Goal: Task Accomplishment & Management: Manage account settings

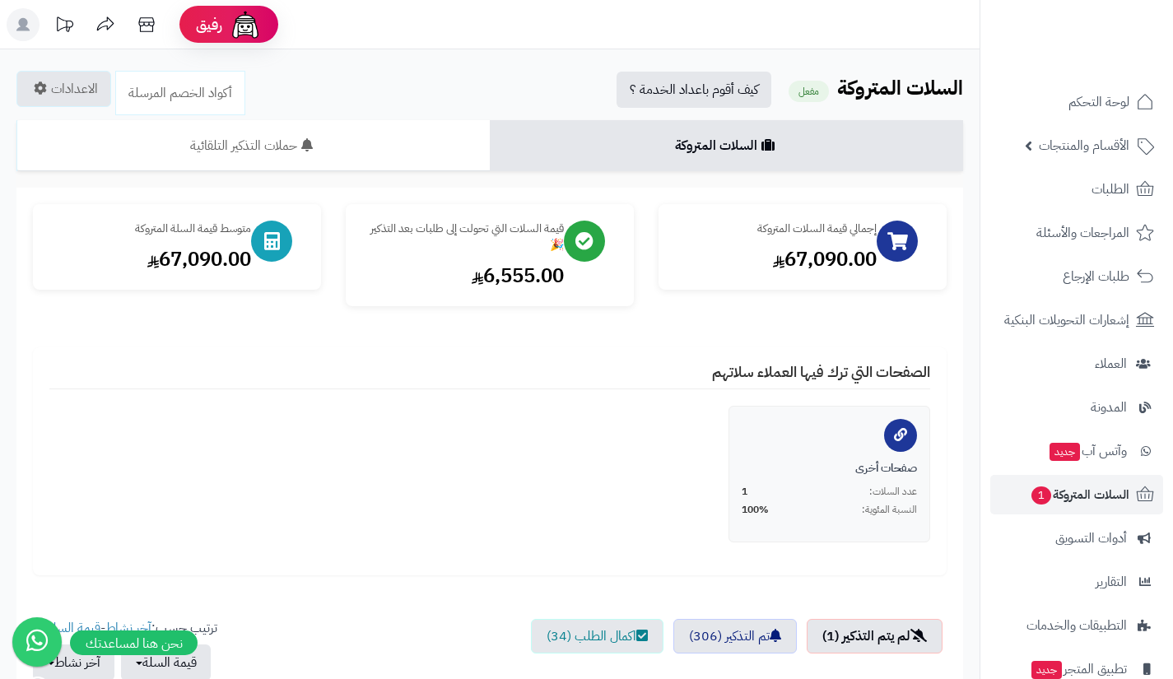
scroll to position [408, 0]
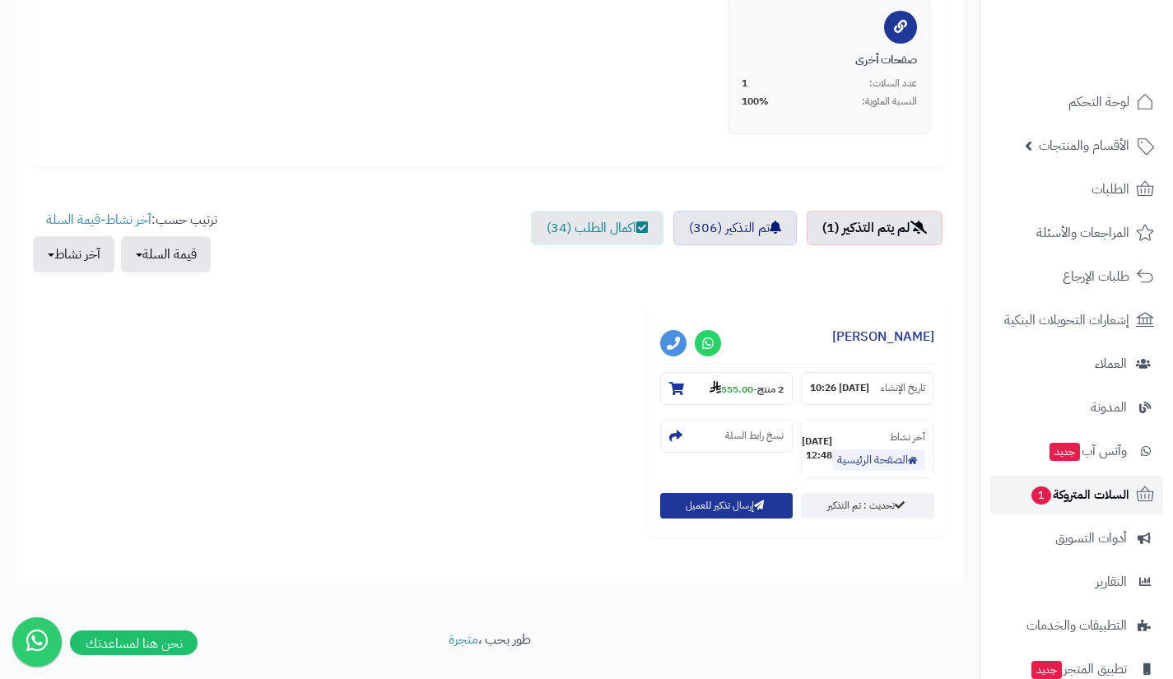
click at [1057, 496] on span "السلات المتروكة 1" at bounding box center [1080, 494] width 100 height 23
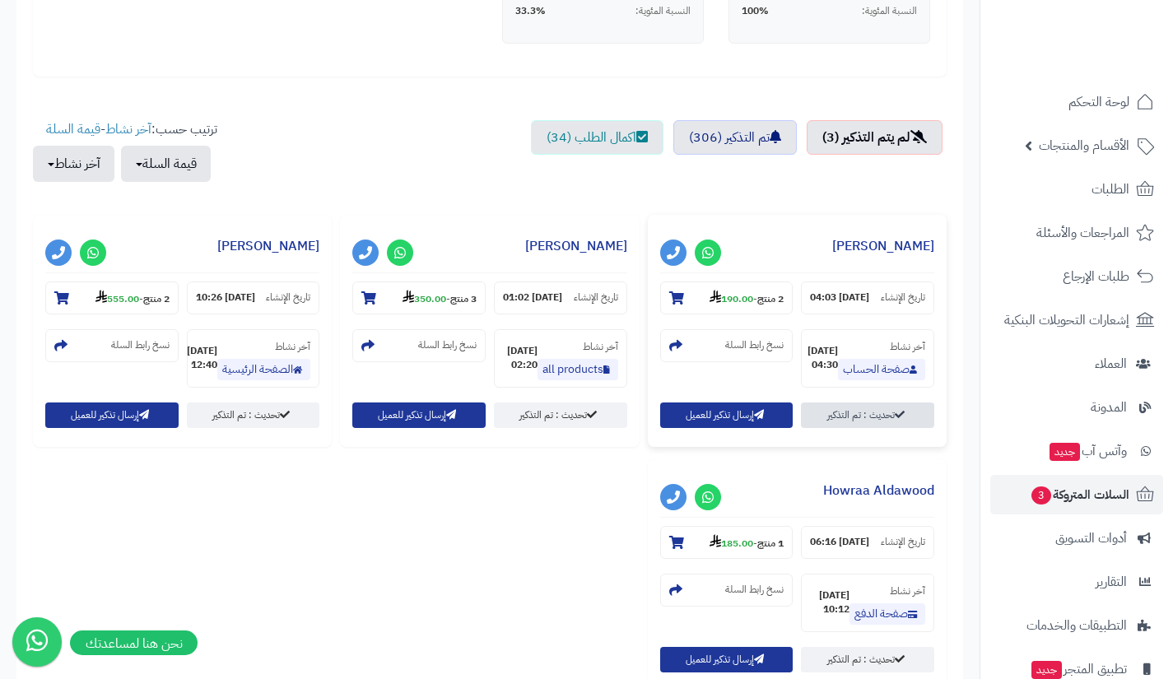
scroll to position [501, 0]
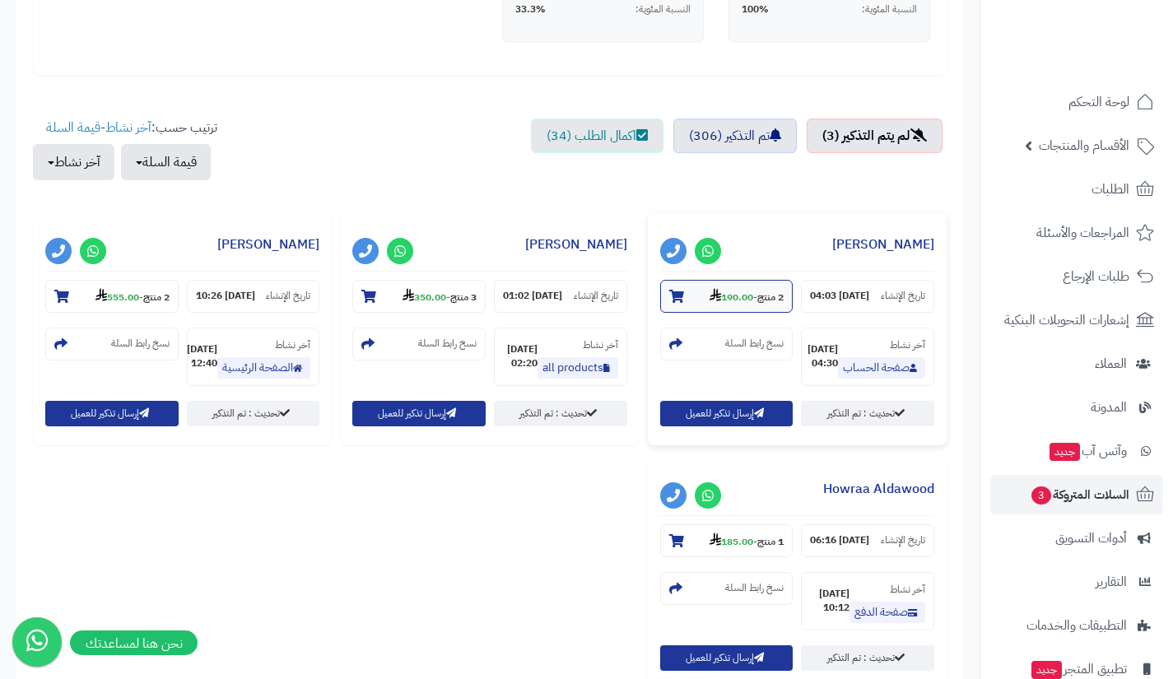
click at [728, 297] on strong "190.00" at bounding box center [732, 297] width 44 height 15
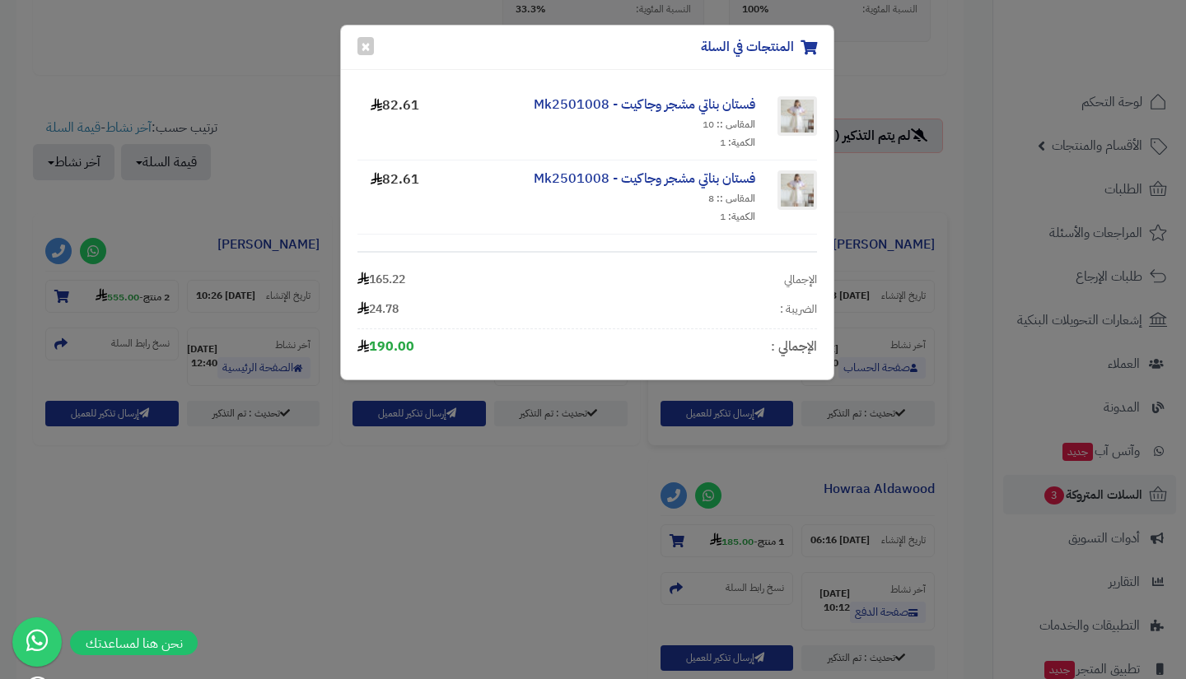
click at [566, 499] on div "المنتجات في السلة × فستان بناتي مشجر وجاكيت - Mk2501008 المقاس :: 10 الكمية: 1 …" at bounding box center [593, 339] width 1186 height 679
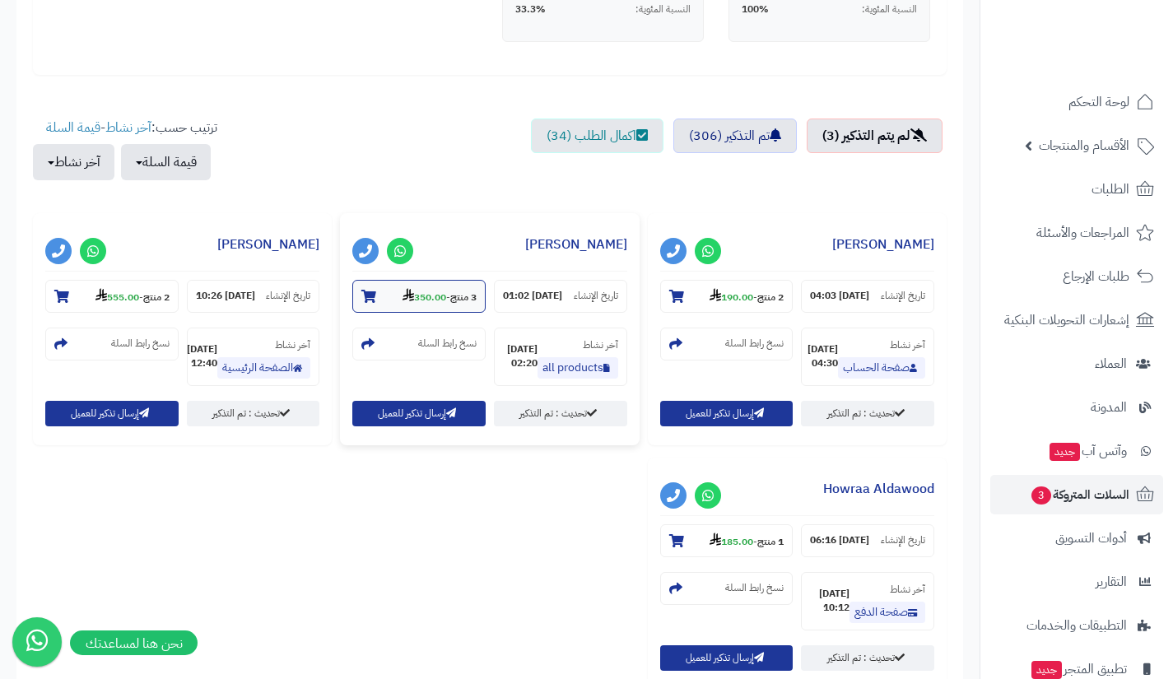
click at [439, 295] on strong "350.00" at bounding box center [425, 297] width 44 height 15
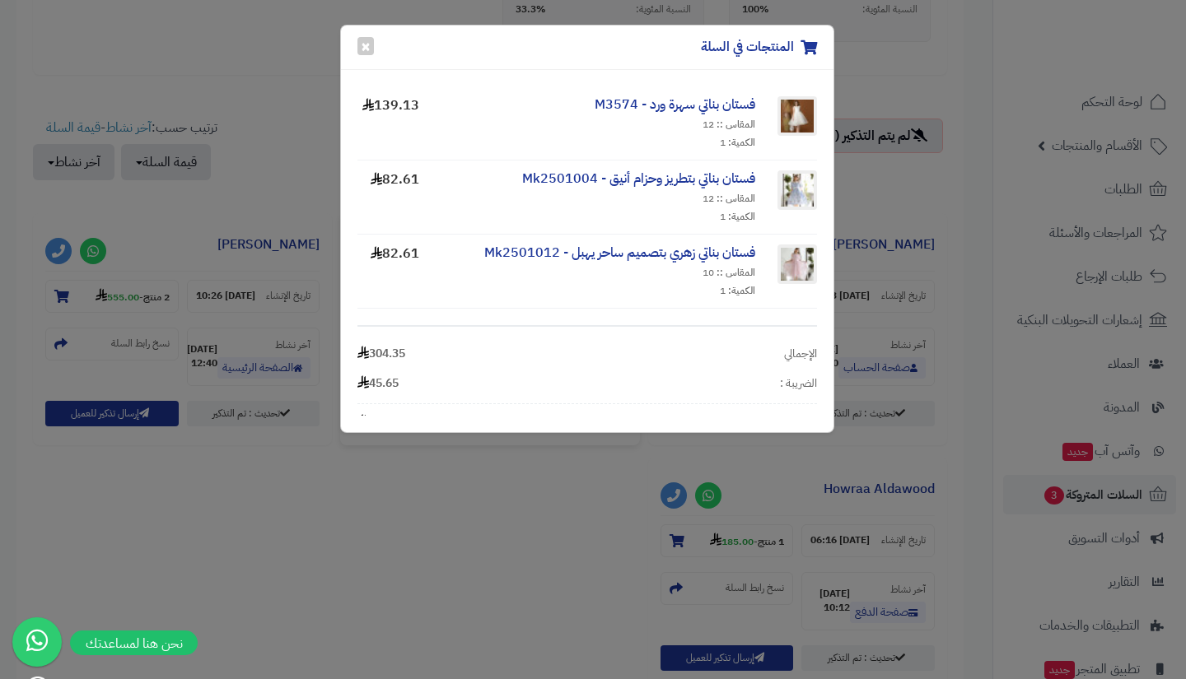
click at [497, 504] on div "المنتجات في السلة × فستان بناتي سهرة ورد - M3574 المقاس :: 12 الكمية: 1 139.13 …" at bounding box center [593, 339] width 1186 height 679
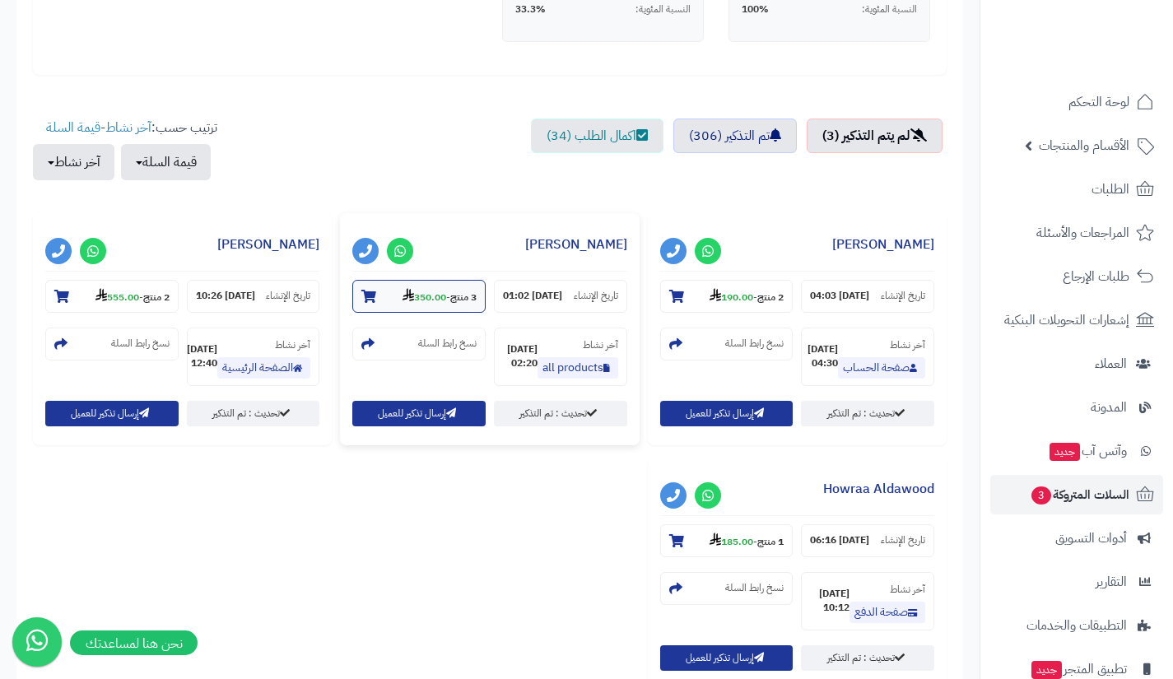
click at [426, 290] on strong "350.00" at bounding box center [425, 297] width 44 height 15
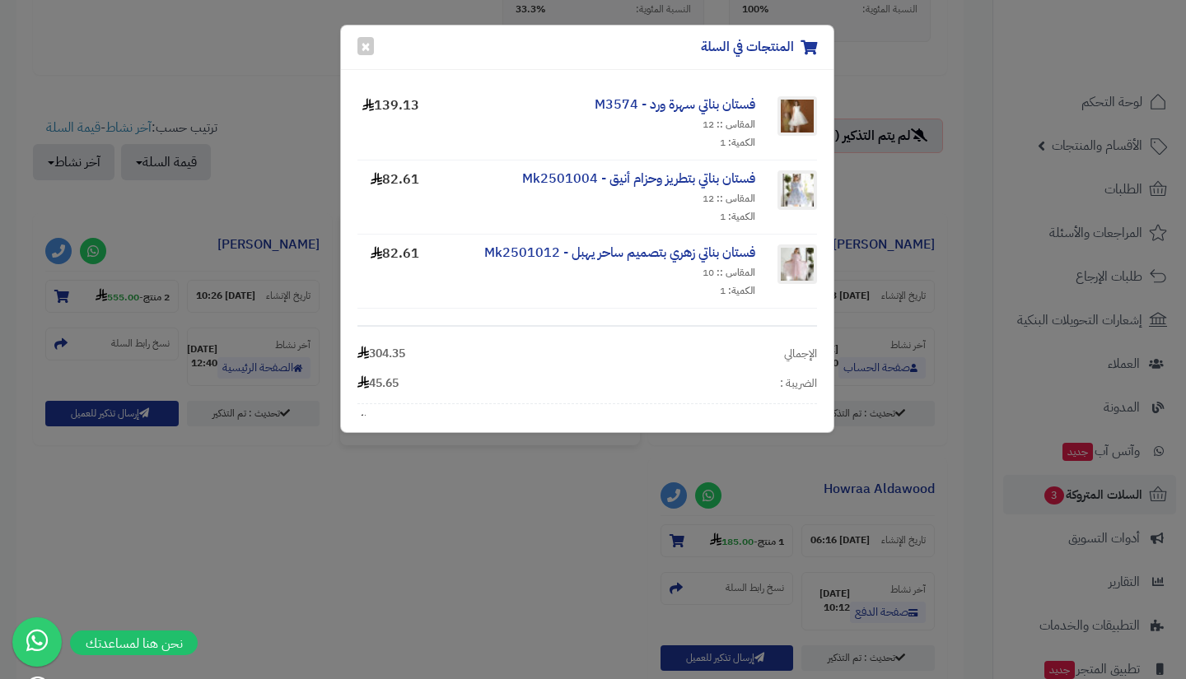
click at [492, 468] on div "المنتجات في السلة × فستان بناتي سهرة ورد - M3574 المقاس :: 12 الكمية: 1 139.13 …" at bounding box center [593, 339] width 1186 height 679
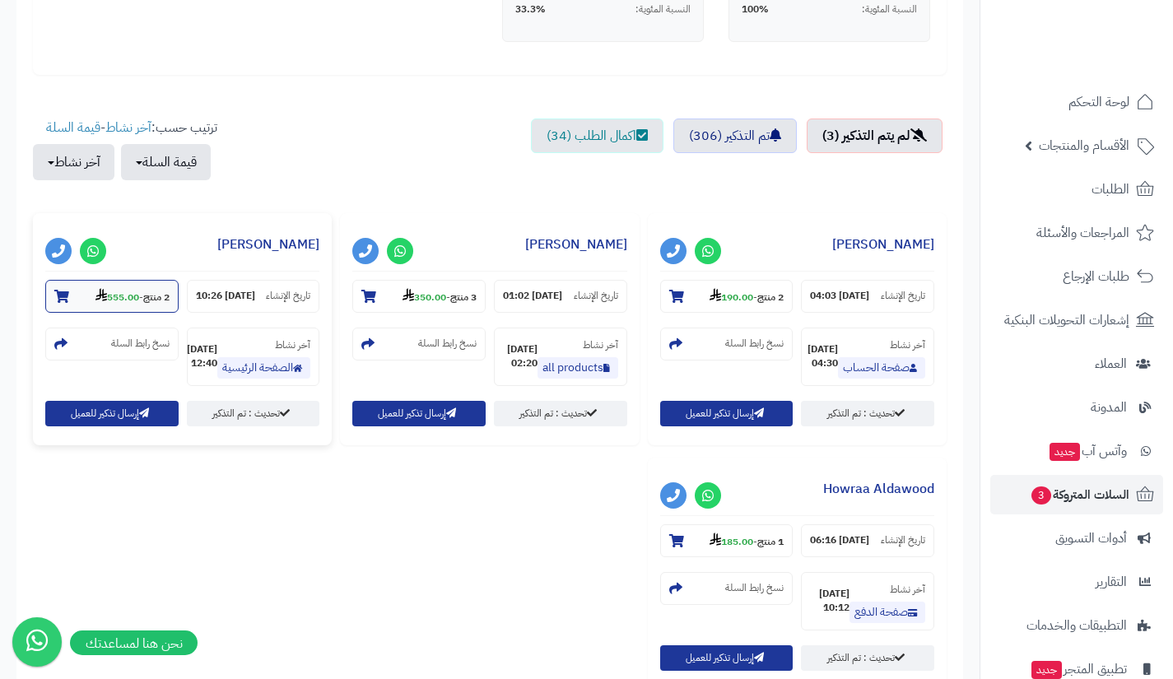
click at [120, 297] on strong "555.00" at bounding box center [118, 297] width 44 height 15
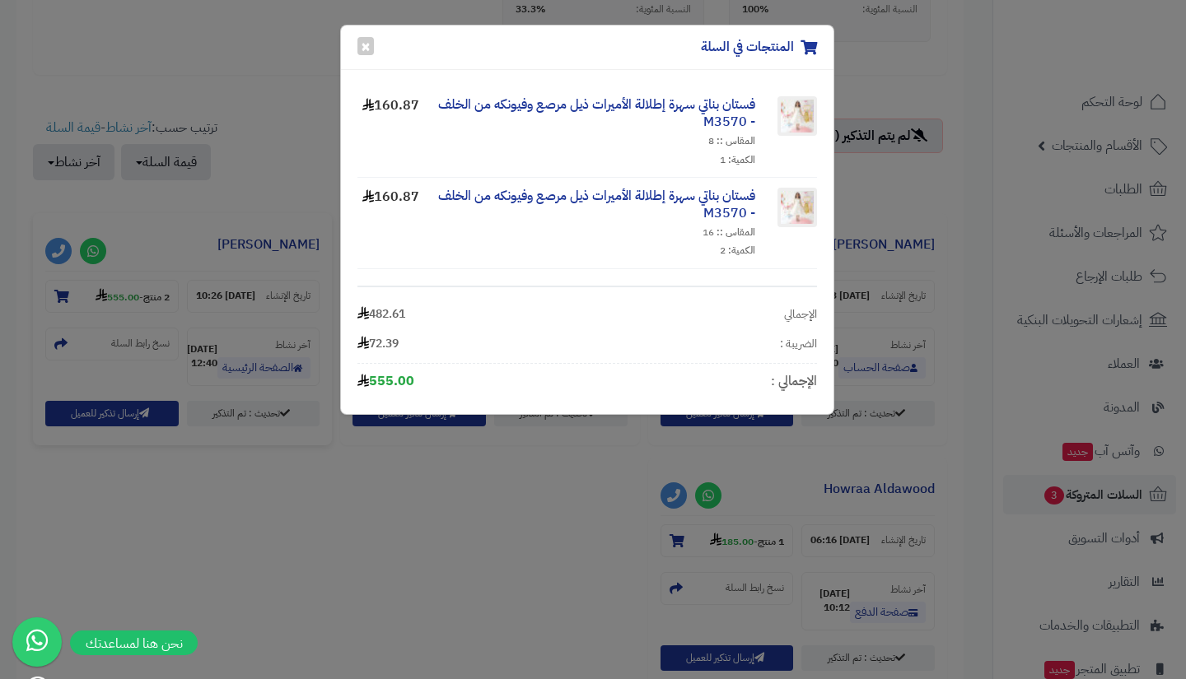
click at [445, 487] on div "المنتجات في السلة × فستان بناتي سهرة إطلالة الأميرات ذيل مرصع وفيونكه من الخلف …" at bounding box center [593, 339] width 1186 height 679
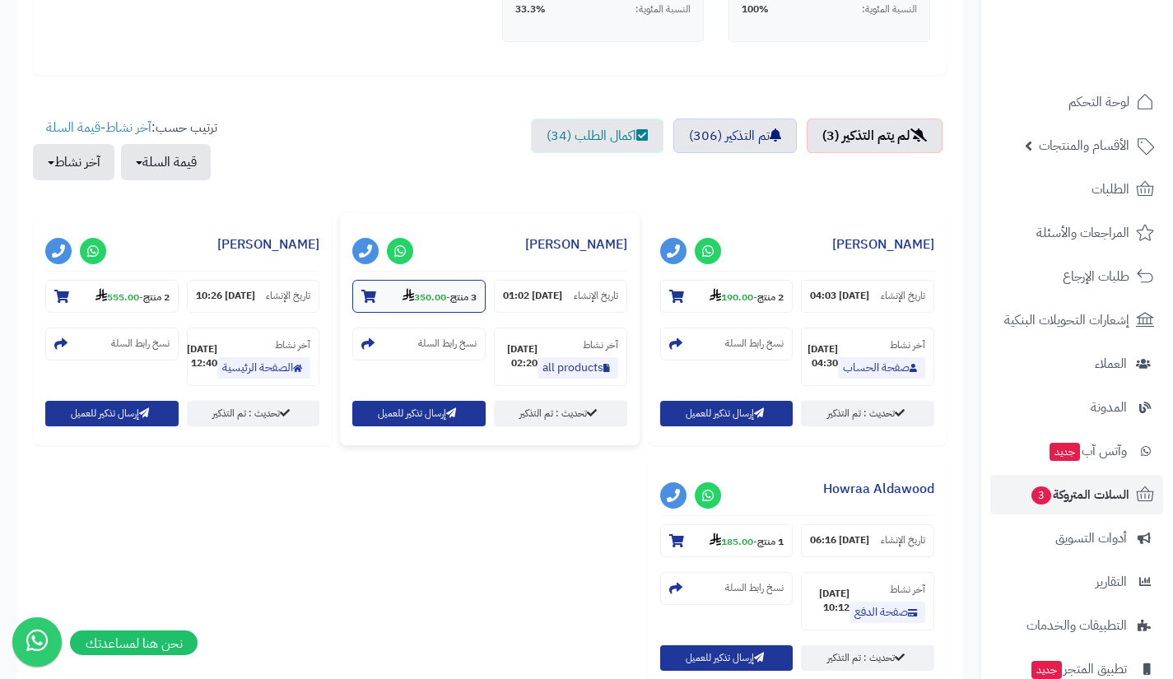
click at [422, 298] on strong "350.00" at bounding box center [425, 297] width 44 height 15
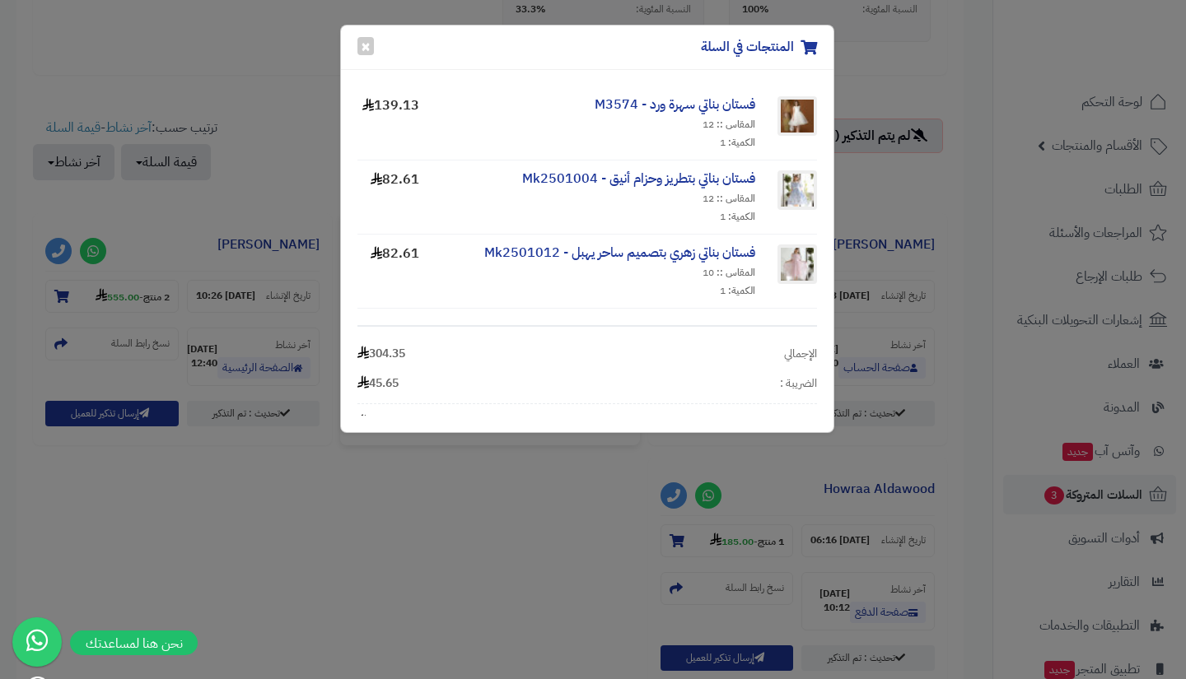
click at [521, 516] on div "المنتجات في السلة × فستان بناتي سهرة ورد - M3574 المقاس :: 12 الكمية: 1 139.13 …" at bounding box center [593, 339] width 1186 height 679
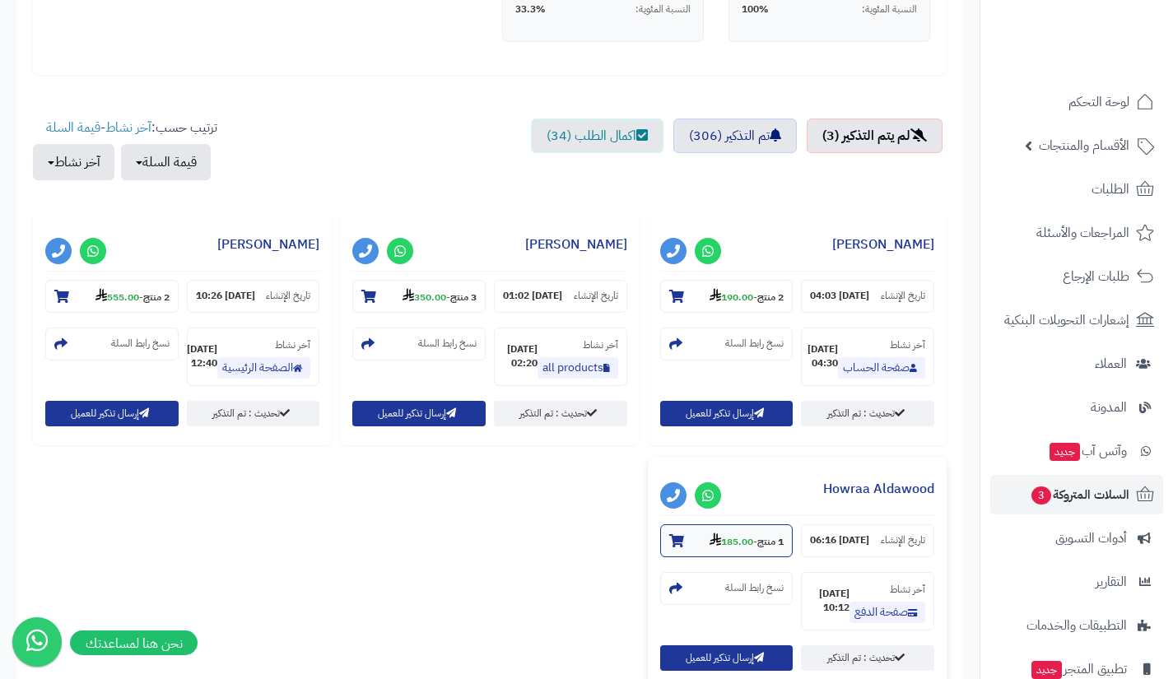
click at [729, 549] on strong "185.00" at bounding box center [732, 541] width 44 height 15
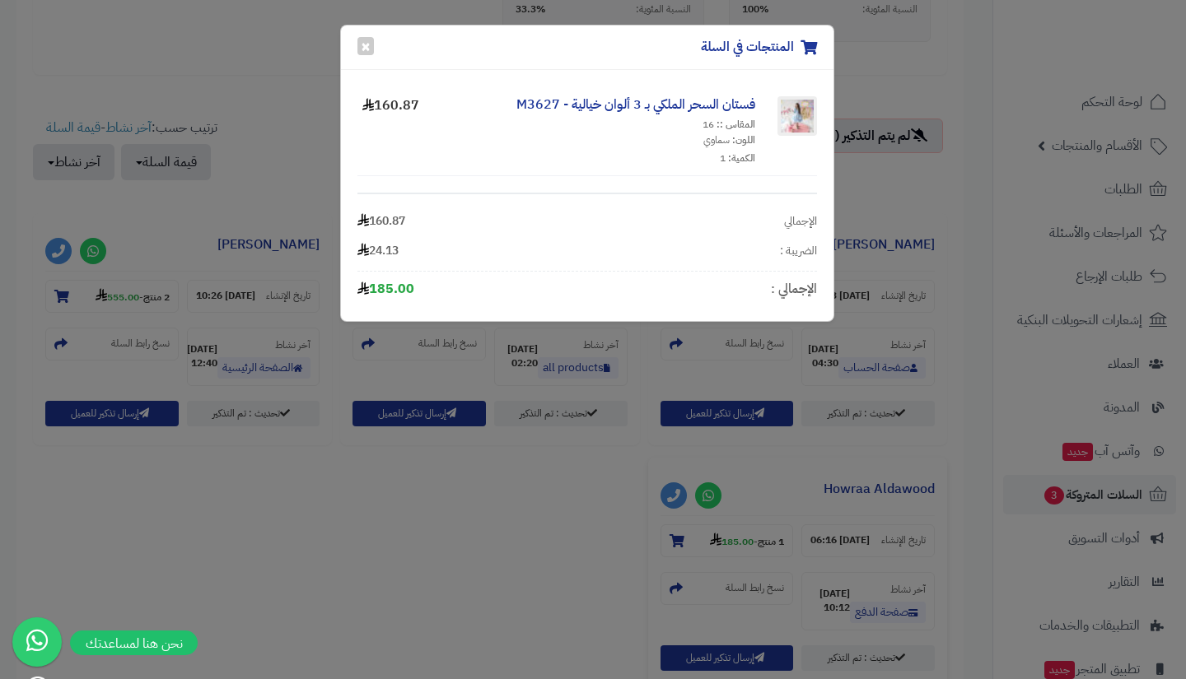
click at [575, 555] on div "المنتجات في السلة × فستان السحر الملكي بـ 3 ألوان خيالية - M3627 المقاس :: 16 ا…" at bounding box center [593, 339] width 1186 height 679
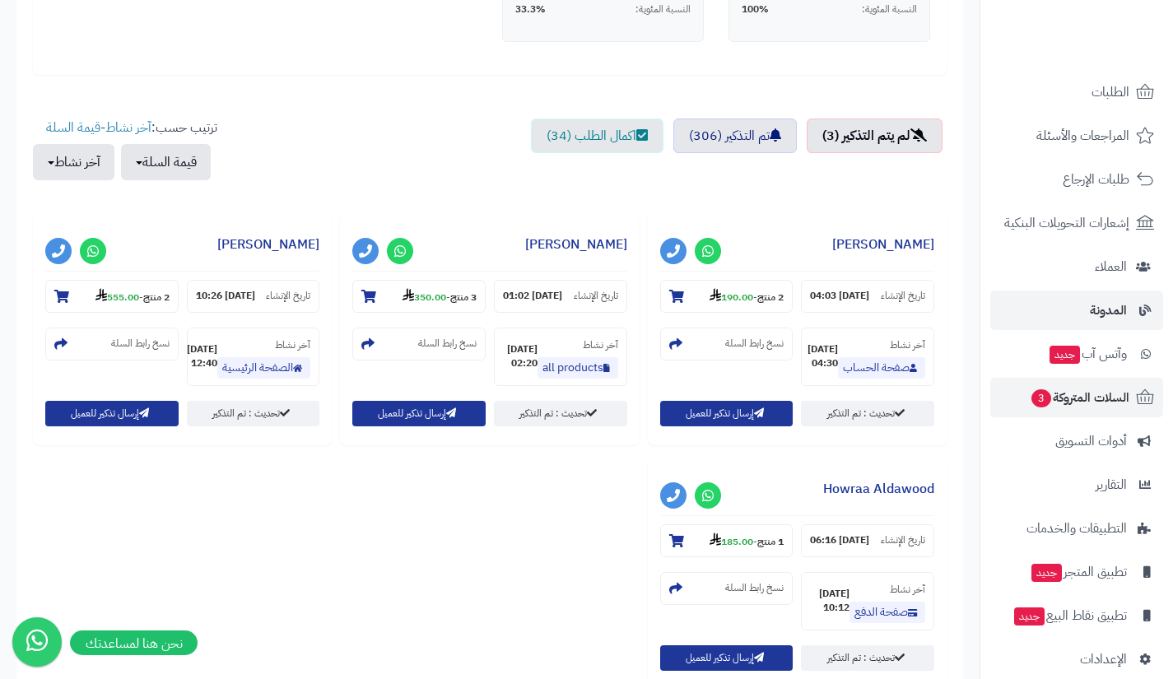
scroll to position [118, 0]
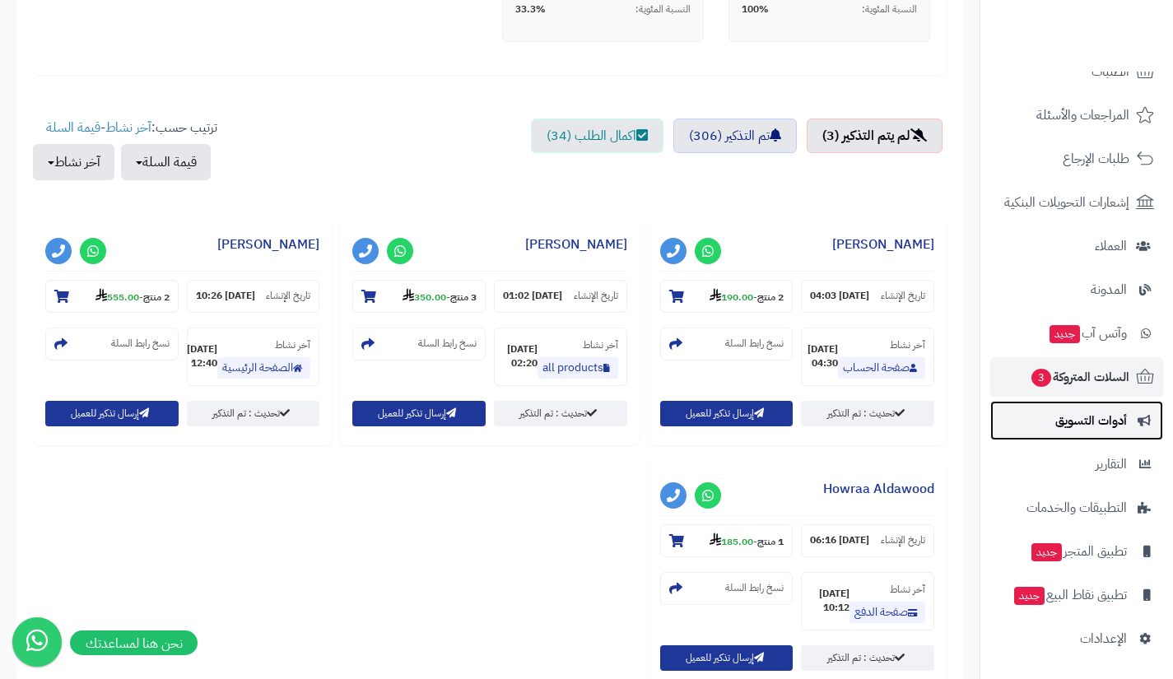
click at [1050, 417] on link "أدوات التسويق" at bounding box center [1076, 421] width 173 height 40
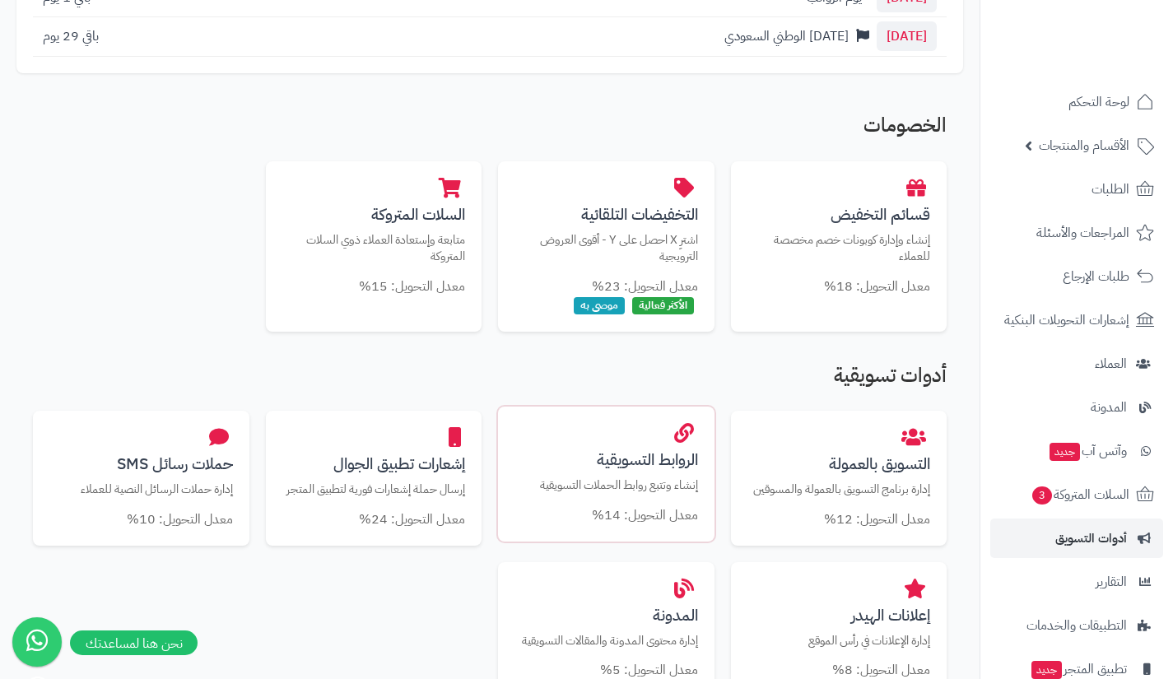
scroll to position [262, 0]
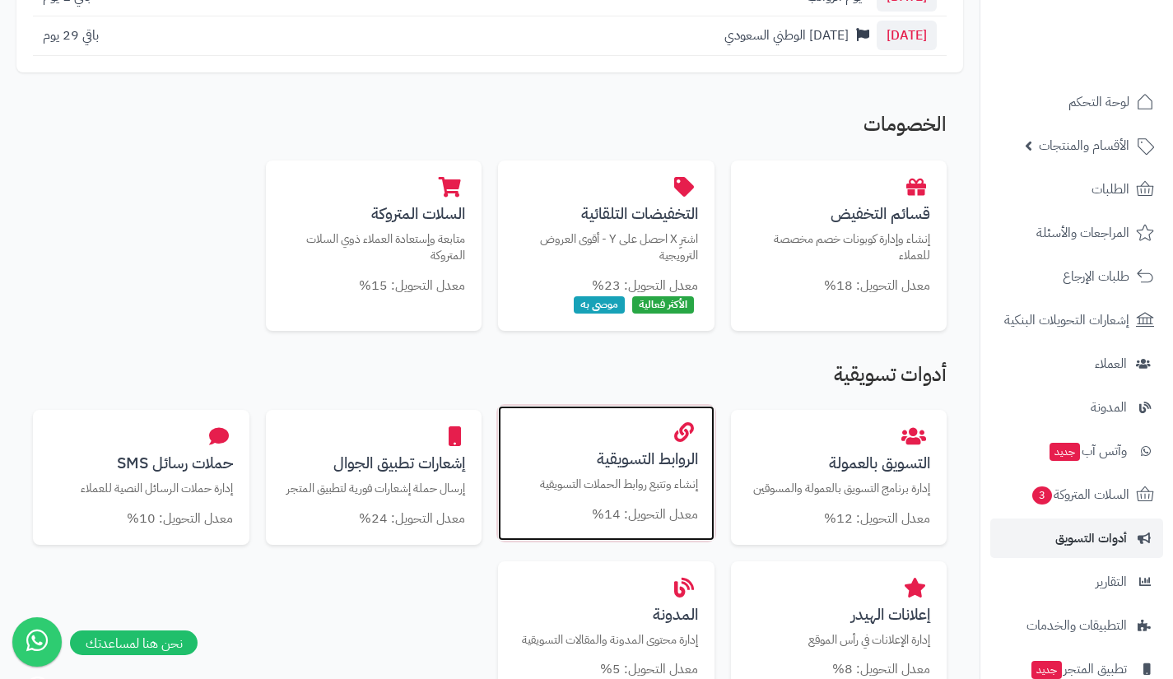
click at [690, 468] on h3 "الروابط التسويقية" at bounding box center [607, 458] width 184 height 17
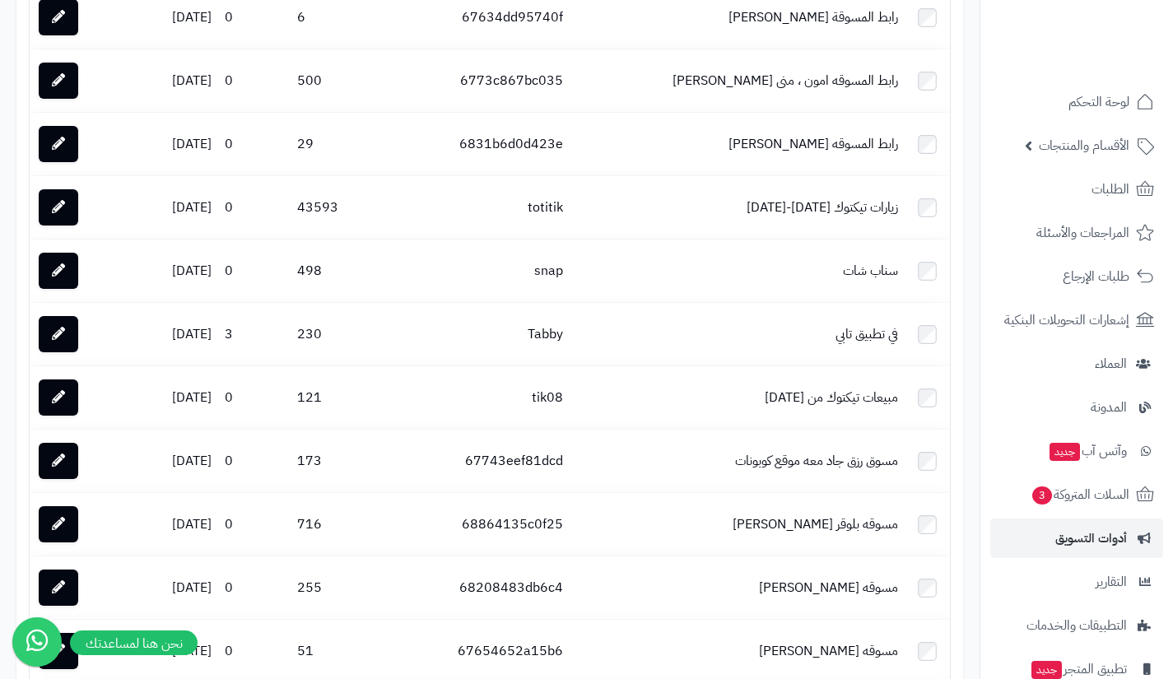
scroll to position [2139, 0]
